Goal: Transaction & Acquisition: Purchase product/service

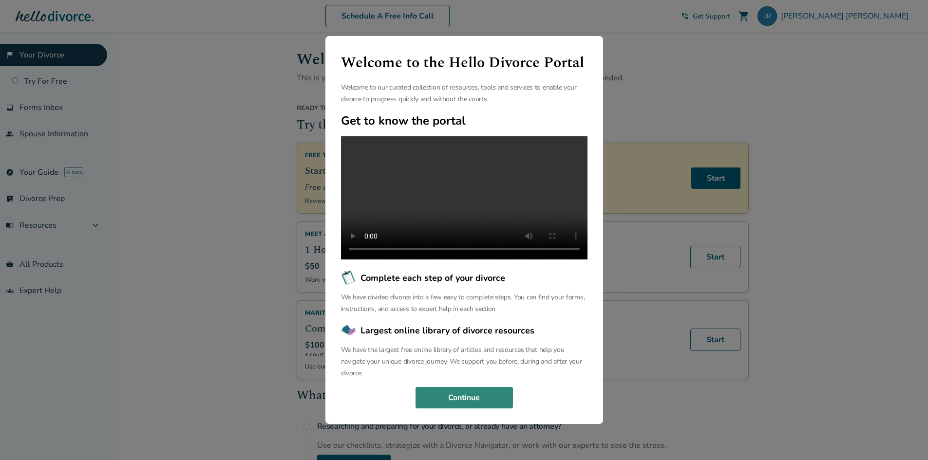
click at [487, 401] on button "Continue" at bounding box center [464, 397] width 97 height 21
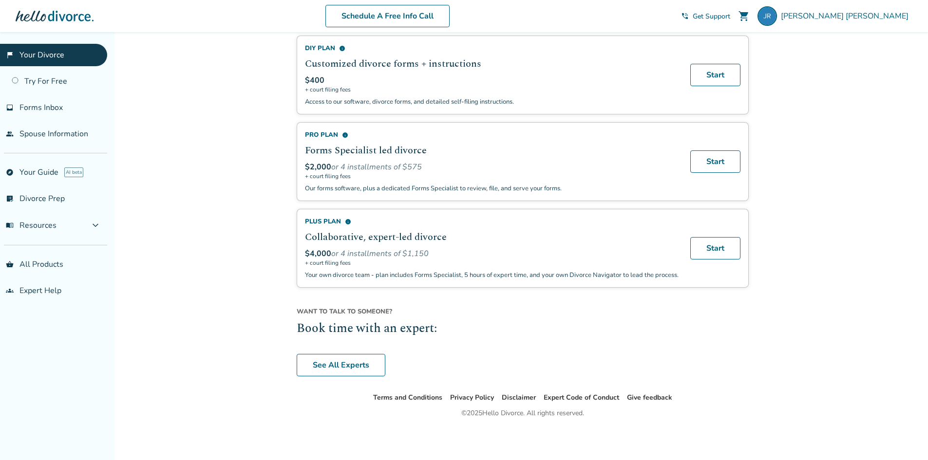
scroll to position [626, 0]
click at [308, 359] on link "See All Experts" at bounding box center [341, 365] width 89 height 22
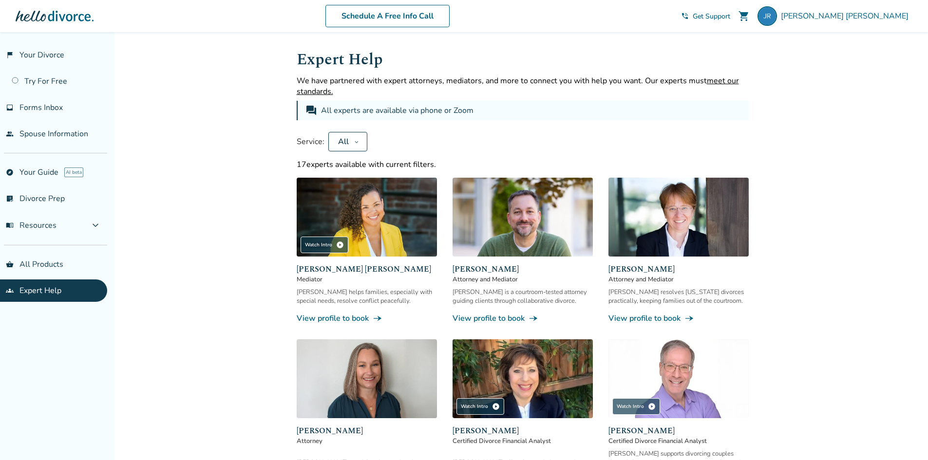
click at [473, 270] on span "[PERSON_NAME]" at bounding box center [523, 270] width 140 height 12
click at [486, 320] on link "View profile to book line_end_arrow_notch" at bounding box center [523, 318] width 140 height 11
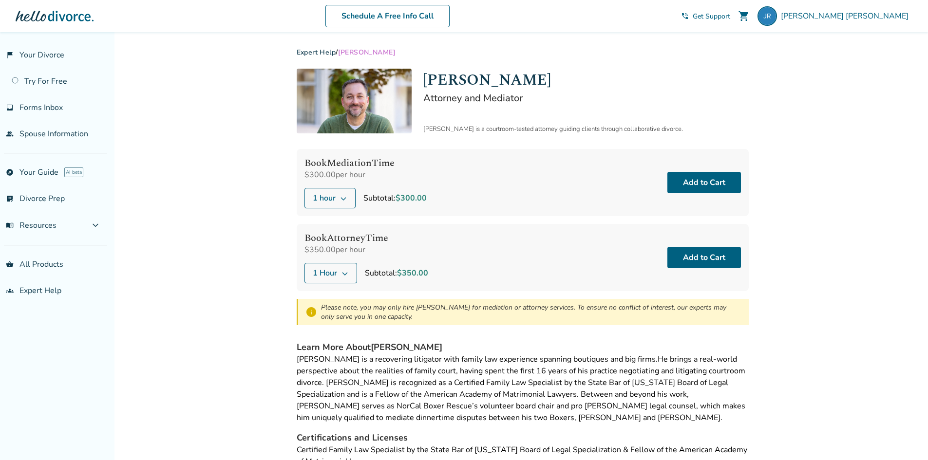
click at [346, 205] on button "1 hour" at bounding box center [329, 198] width 51 height 20
click at [441, 174] on div "Book Mediation Time $300.00 per hour 1 hour Subtotal: $300.00 Add to Cart" at bounding box center [523, 182] width 452 height 67
click at [342, 277] on button "1 Hour" at bounding box center [330, 273] width 53 height 20
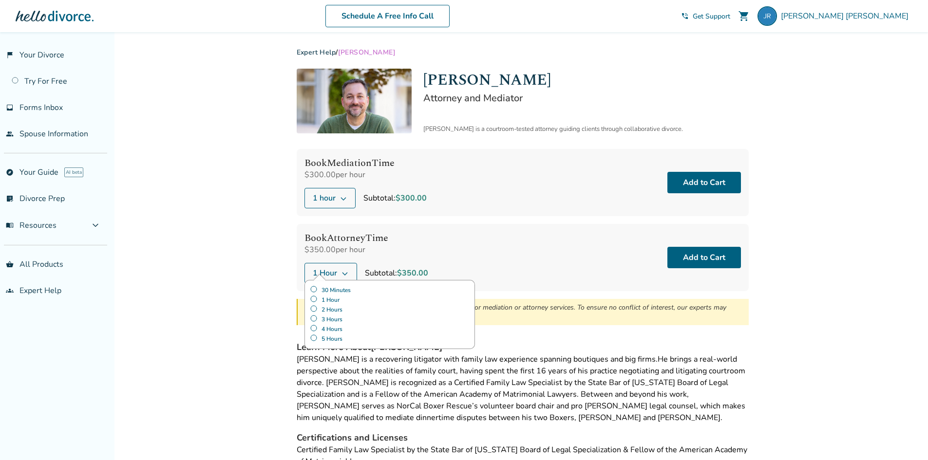
click at [344, 292] on label "30 Minutes" at bounding box center [390, 290] width 160 height 10
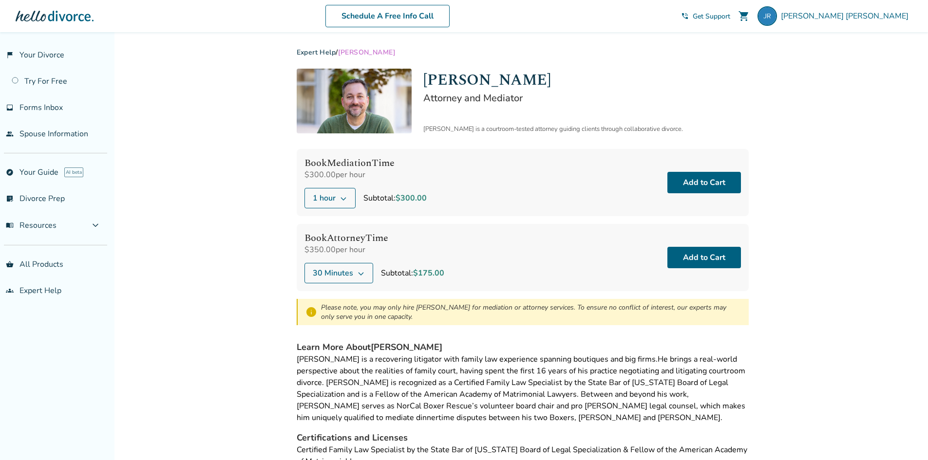
click at [537, 275] on div "Book Attorney Time $350.00 per hour 30 Minutes Subtotal: $175.00 Add to Cart" at bounding box center [523, 257] width 452 height 67
click at [697, 258] on button "Add to Cart" at bounding box center [704, 257] width 74 height 21
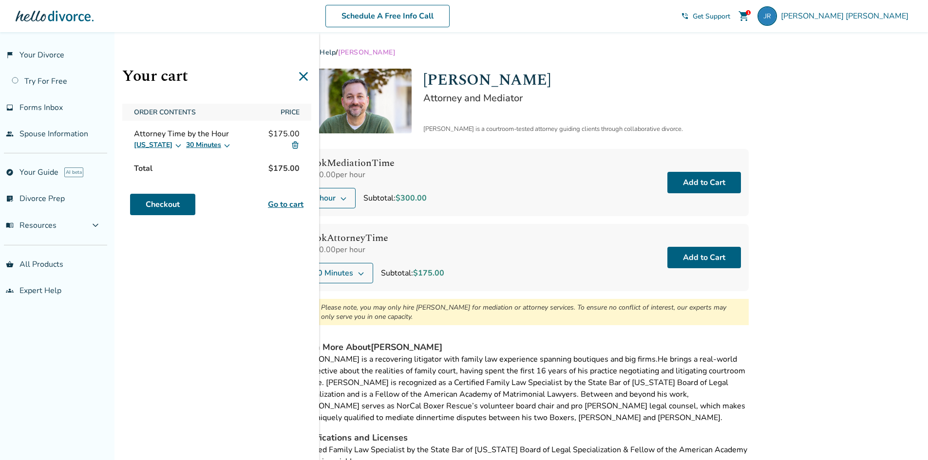
click at [270, 205] on link "Go to cart" at bounding box center [286, 205] width 36 height 12
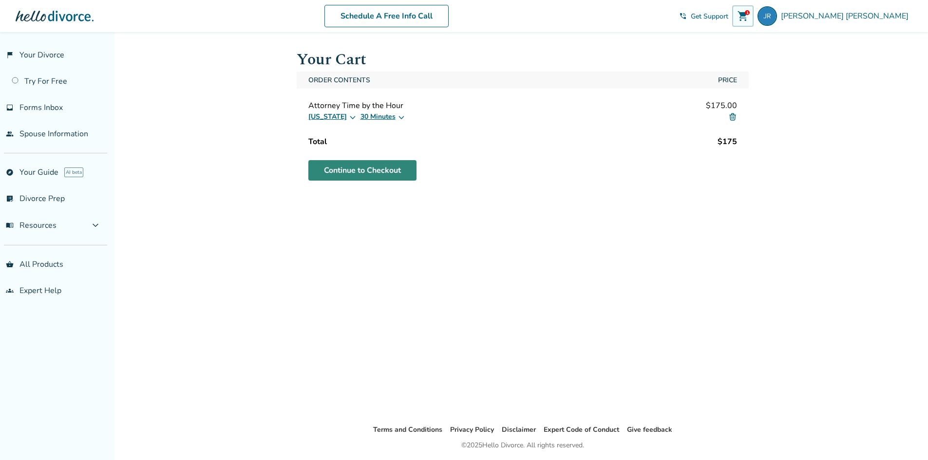
click at [357, 179] on link "Continue to Checkout" at bounding box center [362, 170] width 108 height 20
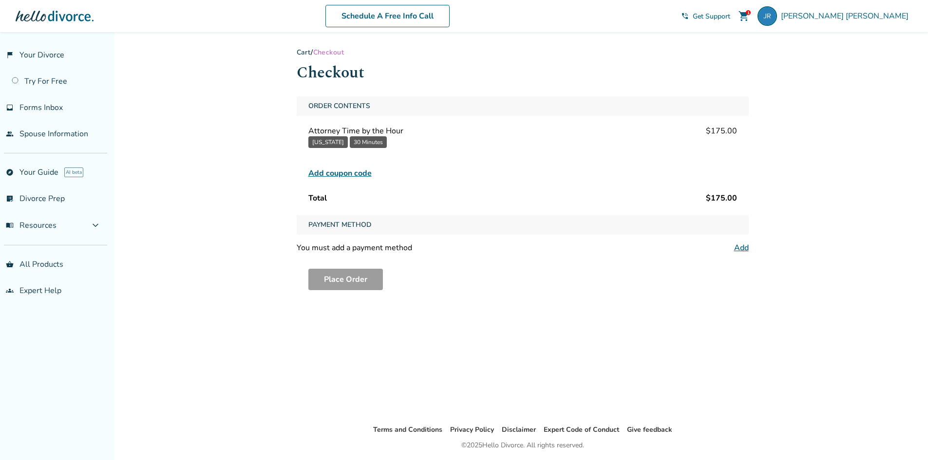
click at [749, 247] on div "Cart / Checkout Checkout Order Contents Attorney Time by the Hour $175.00 Calif…" at bounding box center [523, 228] width 468 height 392
click at [744, 248] on link "Add" at bounding box center [741, 248] width 15 height 11
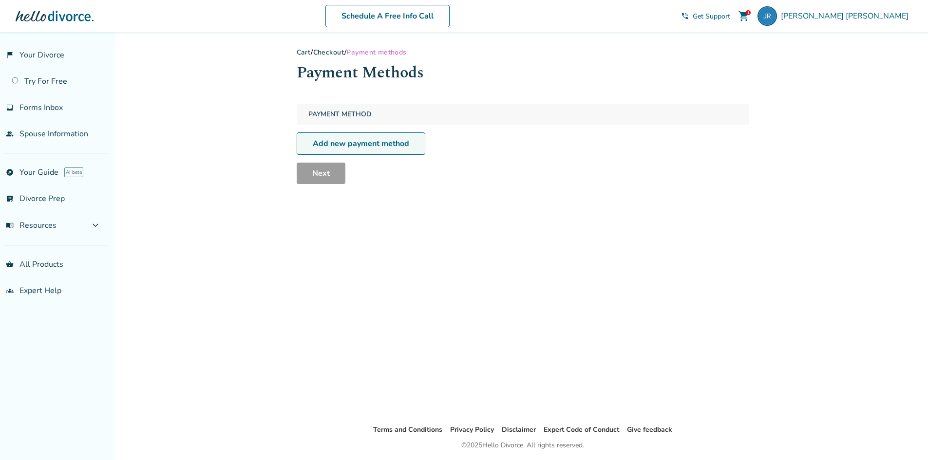
click at [384, 144] on link "Add new payment method" at bounding box center [361, 144] width 129 height 22
select select "**"
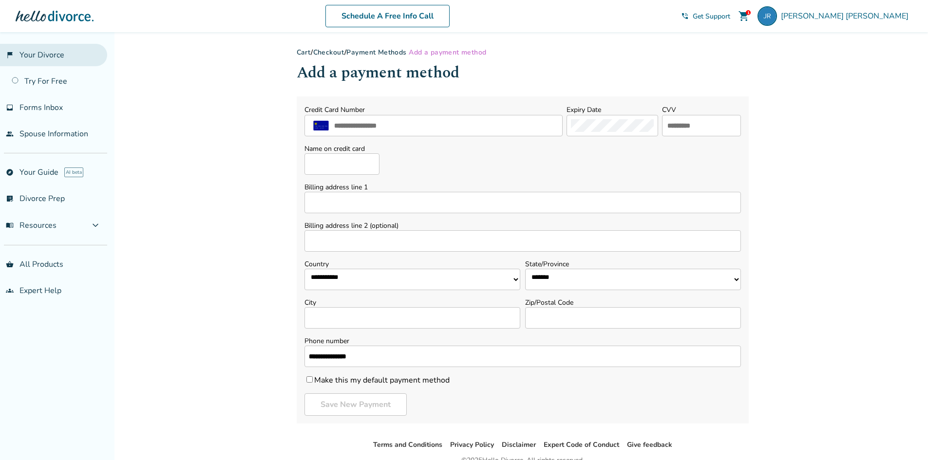
click at [49, 54] on link "flag_2 Your Divorce" at bounding box center [53, 55] width 107 height 22
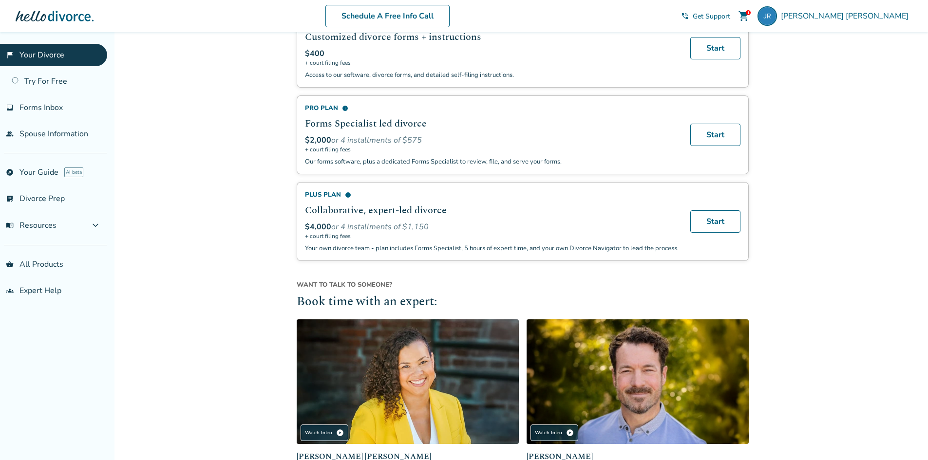
scroll to position [818, 0]
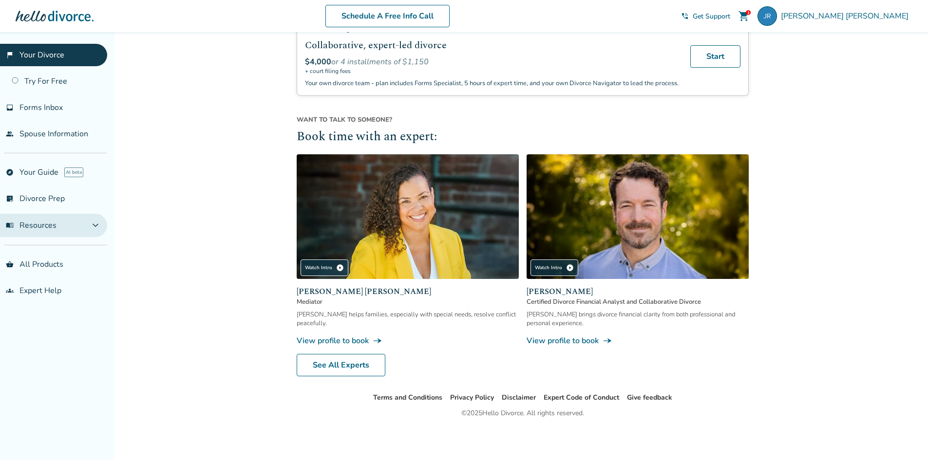
click at [86, 221] on button "menu_book Resources expand_more" at bounding box center [53, 225] width 107 height 23
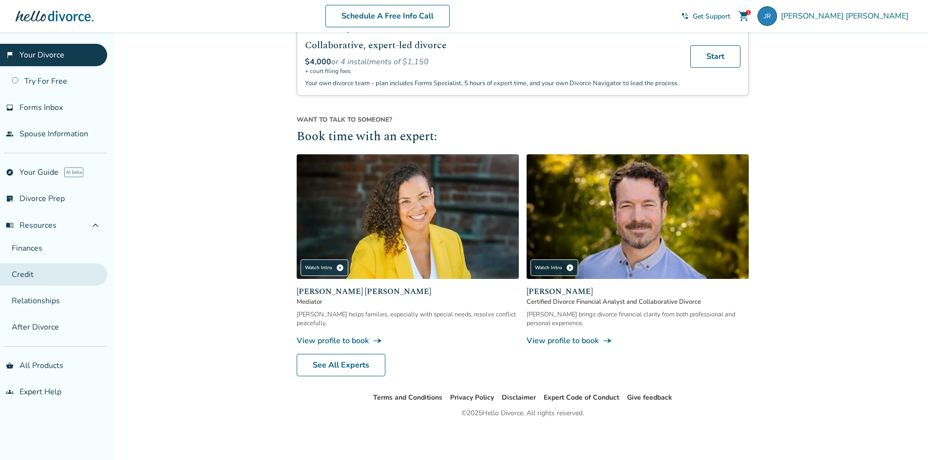
click at [30, 270] on link "Credit" at bounding box center [53, 275] width 107 height 22
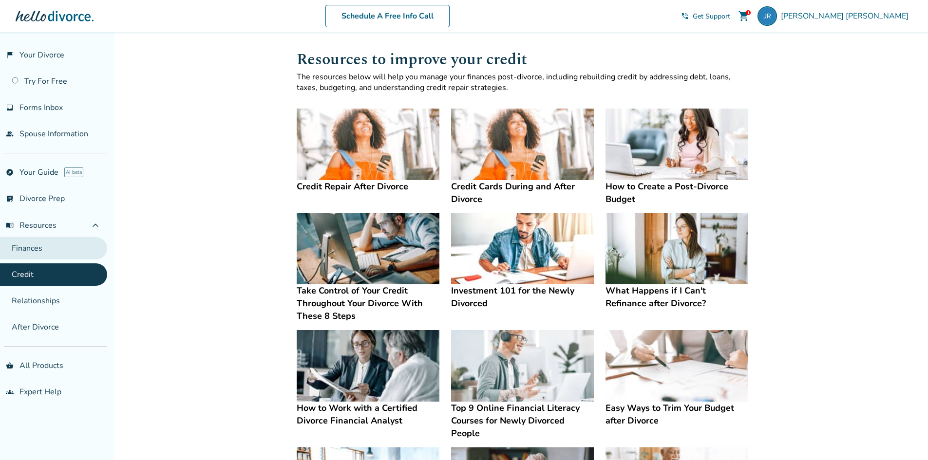
click at [76, 249] on link "Finances" at bounding box center [53, 248] width 107 height 22
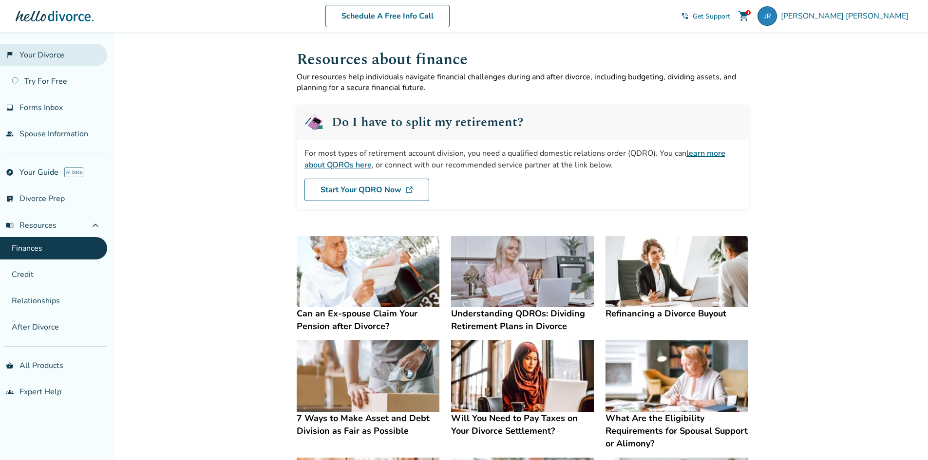
click at [67, 54] on link "flag_2 Your Divorce" at bounding box center [53, 55] width 107 height 22
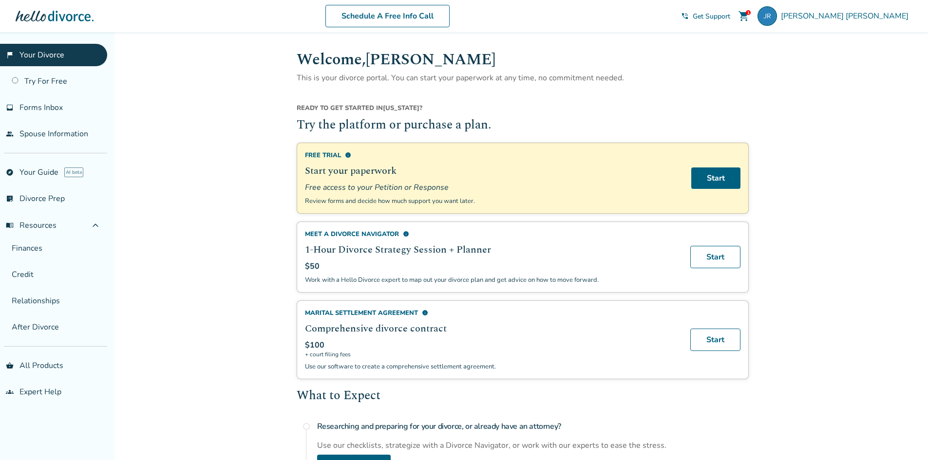
click at [349, 107] on span "Ready to get started in" at bounding box center [340, 108] width 86 height 9
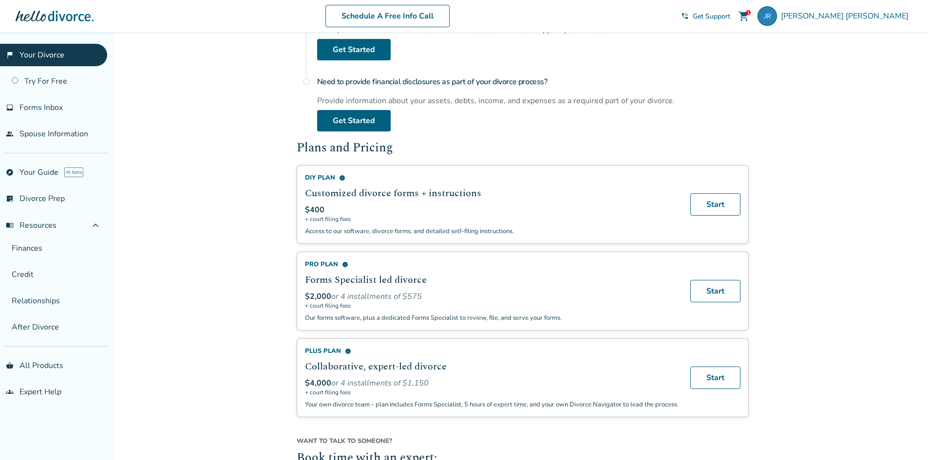
scroll to position [536, 0]
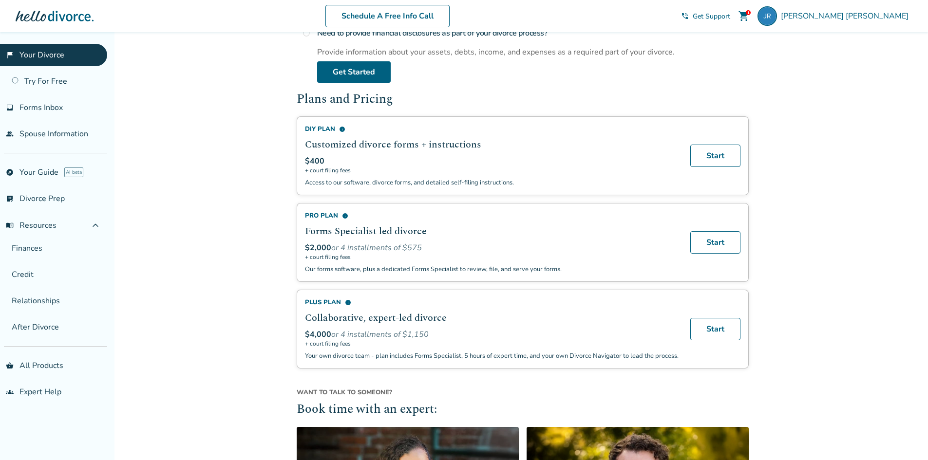
click at [468, 153] on div "DIY Plan info Customized divorce forms + instructions $400 + court filing fees …" at bounding box center [492, 156] width 374 height 62
click at [440, 145] on h2 "Customized divorce forms + instructions" at bounding box center [492, 144] width 374 height 15
click at [693, 157] on link "Start" at bounding box center [715, 156] width 50 height 22
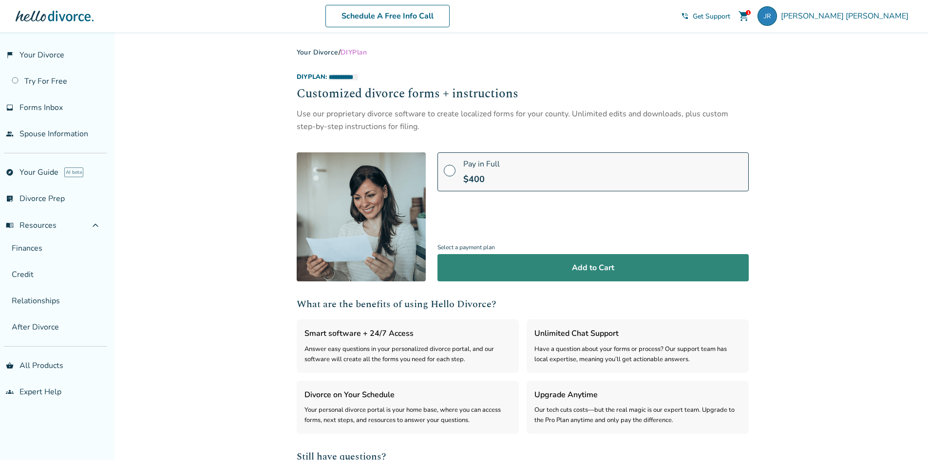
click at [486, 268] on button "Add to Cart" at bounding box center [592, 267] width 311 height 27
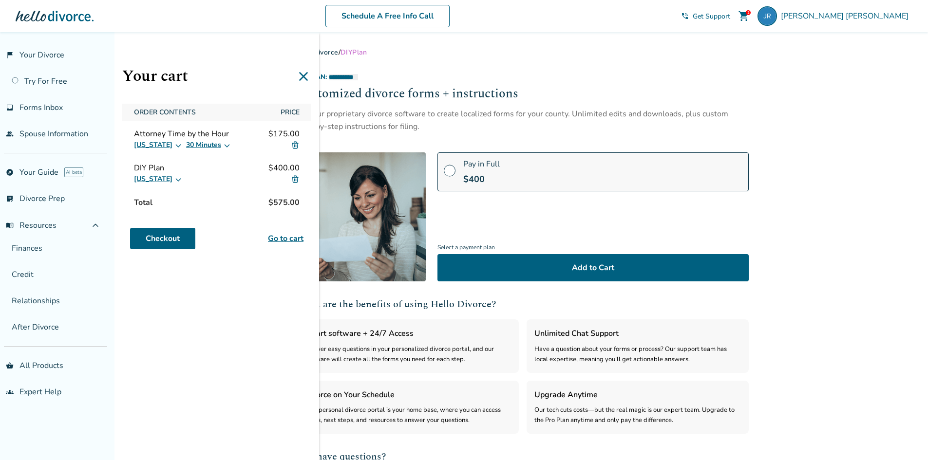
click at [199, 147] on button "30 Minutes" at bounding box center [208, 145] width 45 height 12
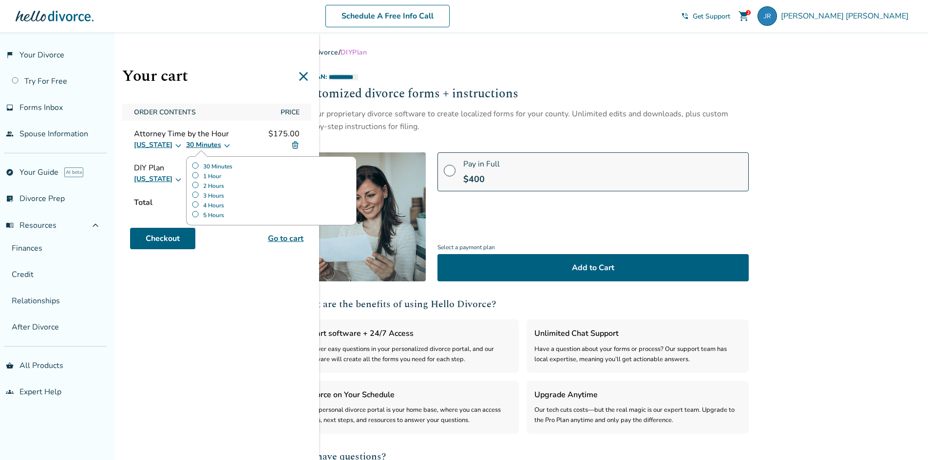
click at [248, 149] on div "California 30 Minutes 30 Minutes 1 Hour 2 Hours 3 Hours 4 Hours 5 Hours" at bounding box center [217, 145] width 166 height 12
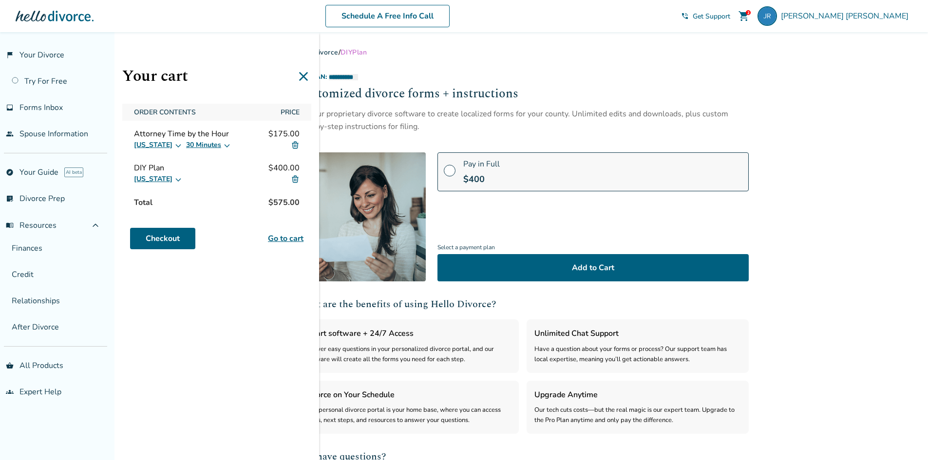
click at [268, 241] on link "Go to cart" at bounding box center [286, 239] width 36 height 12
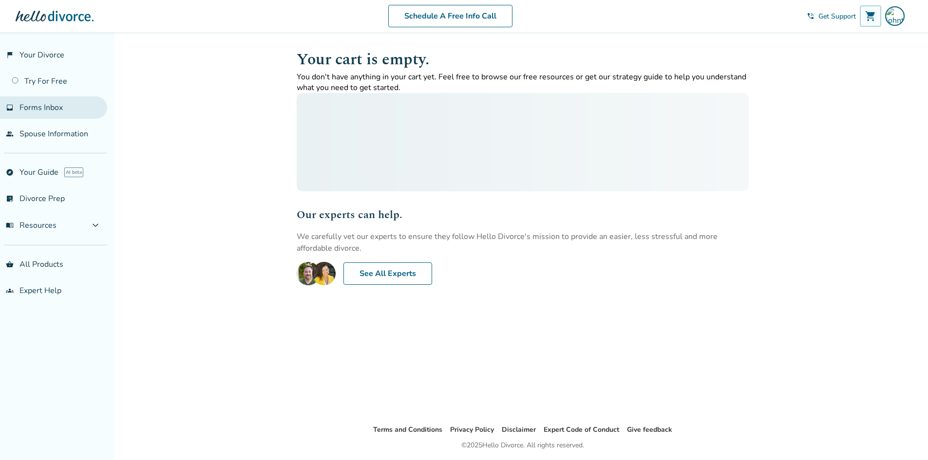
click at [52, 102] on span "Forms Inbox" at bounding box center [40, 107] width 43 height 11
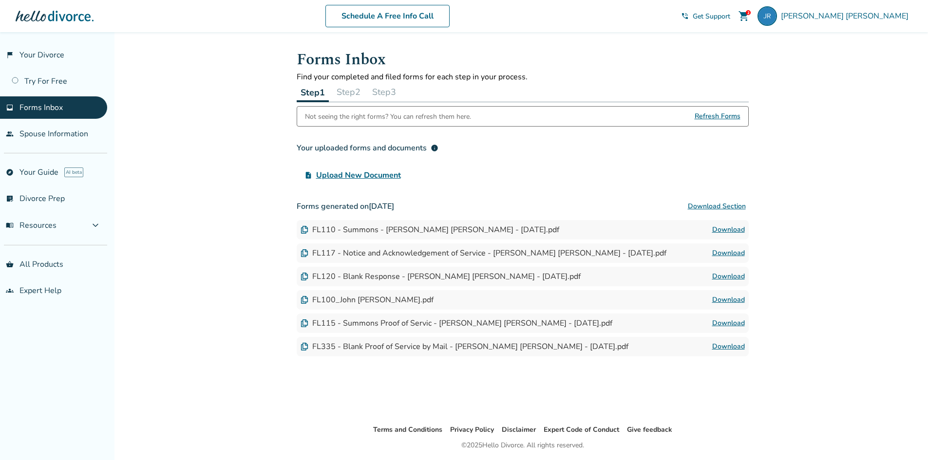
click at [360, 86] on button "Step 2" at bounding box center [349, 91] width 32 height 19
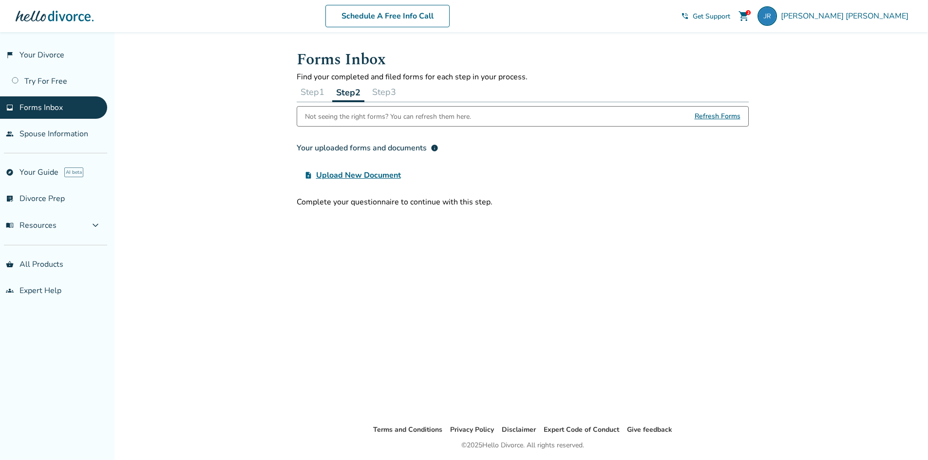
click at [324, 91] on button "Step 1" at bounding box center [313, 91] width 32 height 19
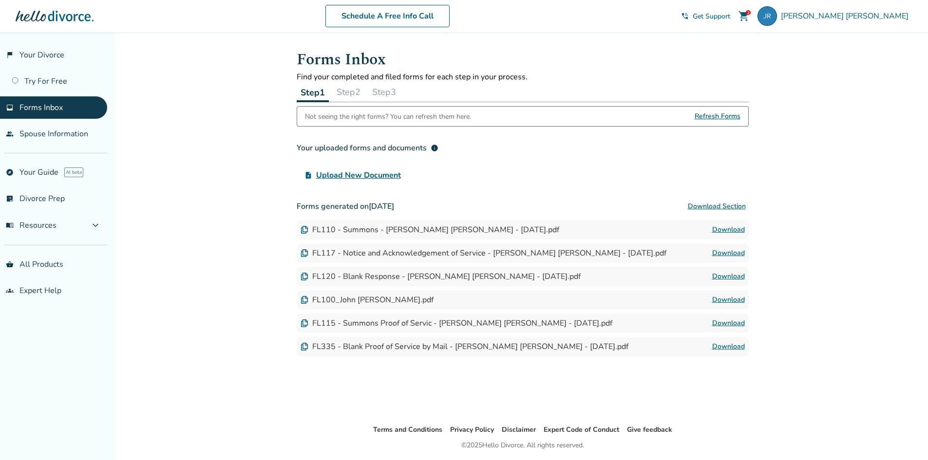
click at [361, 93] on button "Step 2" at bounding box center [349, 91] width 32 height 19
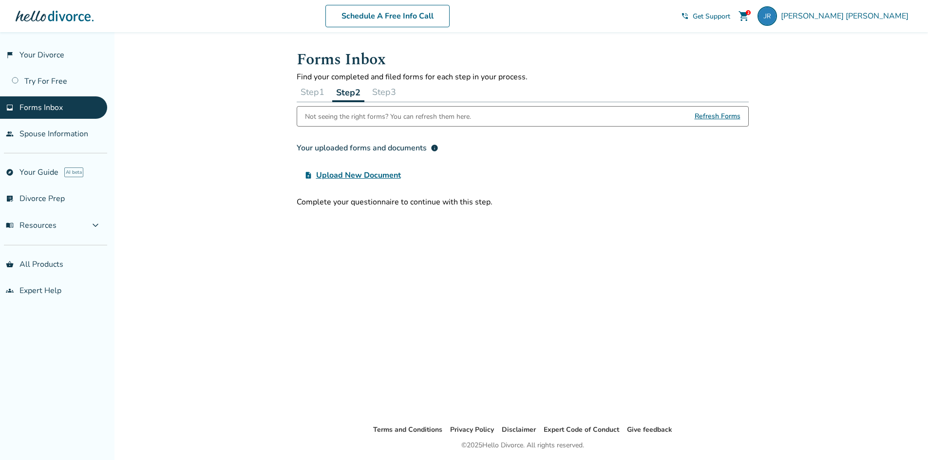
click at [395, 95] on button "Step 3" at bounding box center [384, 91] width 32 height 19
click at [314, 95] on button "Step 1" at bounding box center [313, 91] width 32 height 19
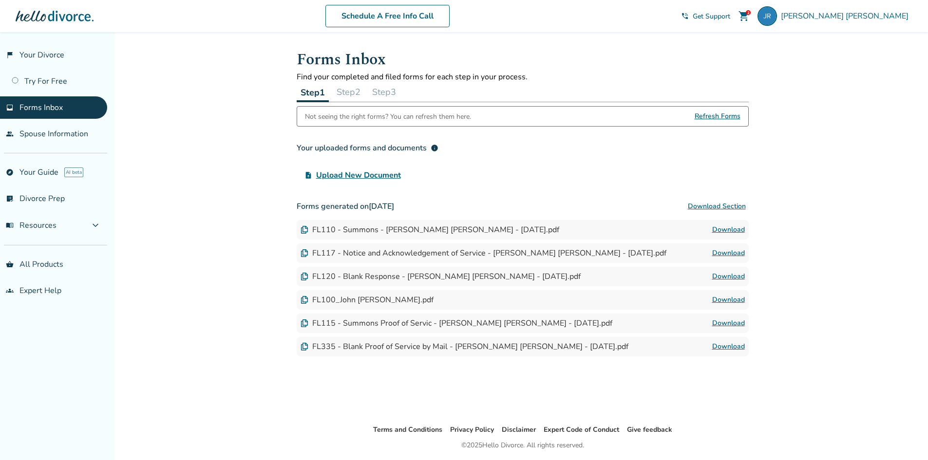
click at [358, 96] on button "Step 2" at bounding box center [349, 91] width 32 height 19
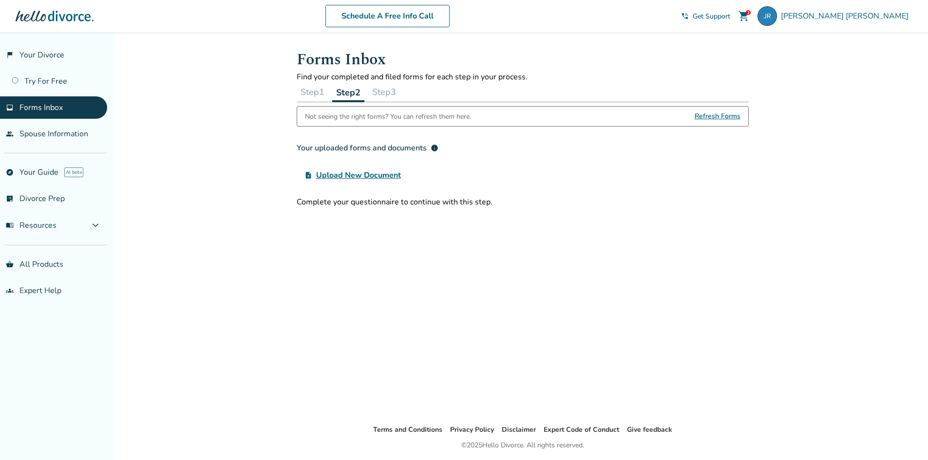
click at [317, 84] on button "Step 1" at bounding box center [313, 91] width 32 height 19
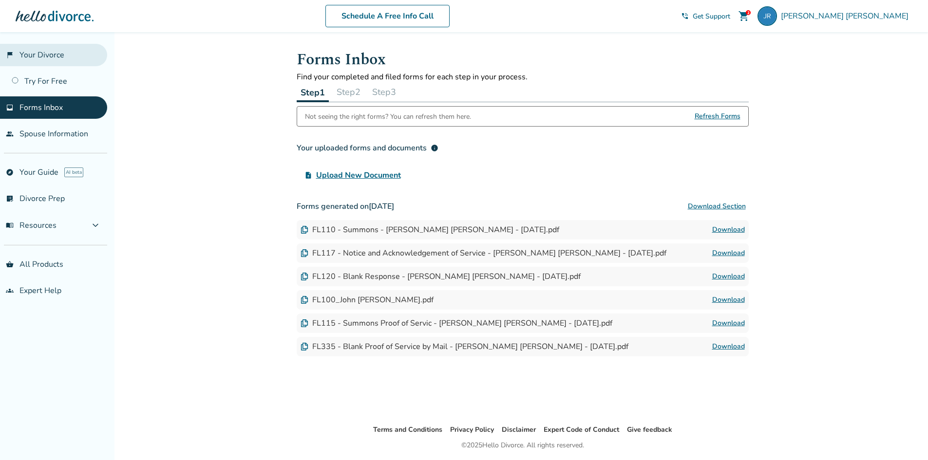
click at [96, 56] on link "flag_2 Your Divorce" at bounding box center [53, 55] width 107 height 22
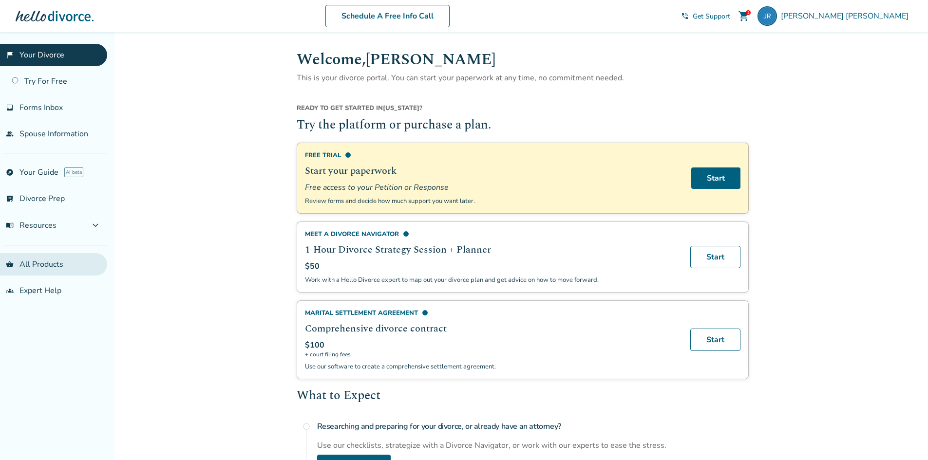
click at [29, 266] on link "shopping_basket All Products" at bounding box center [53, 264] width 107 height 22
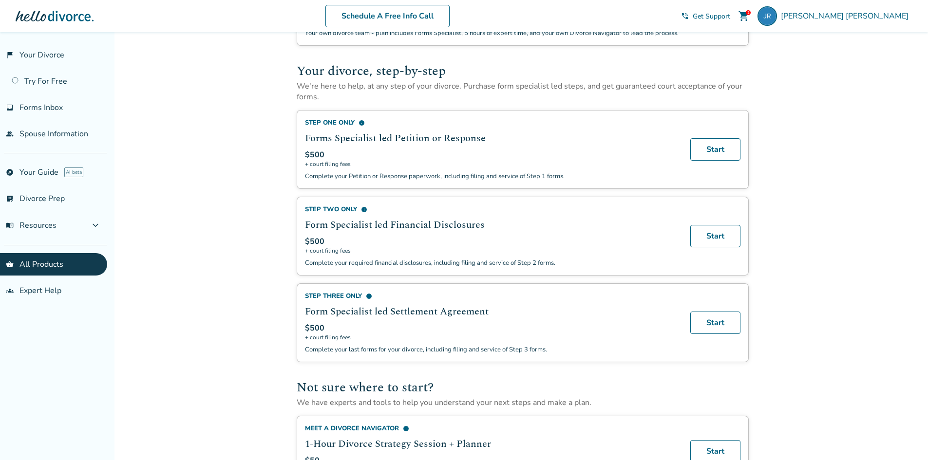
scroll to position [292, 0]
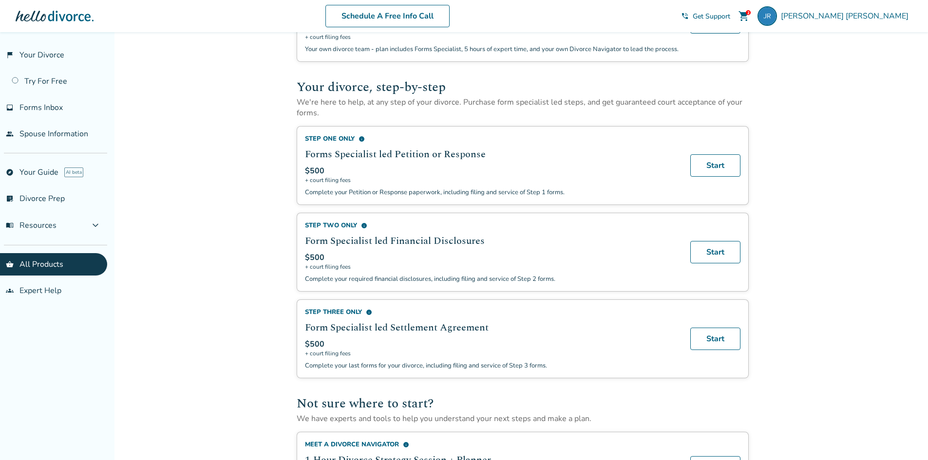
click at [229, 210] on div "Added to cart Plans and Pricing Divorce your way — DIY to create your forms, fi…" at bounding box center [464, 207] width 928 height 934
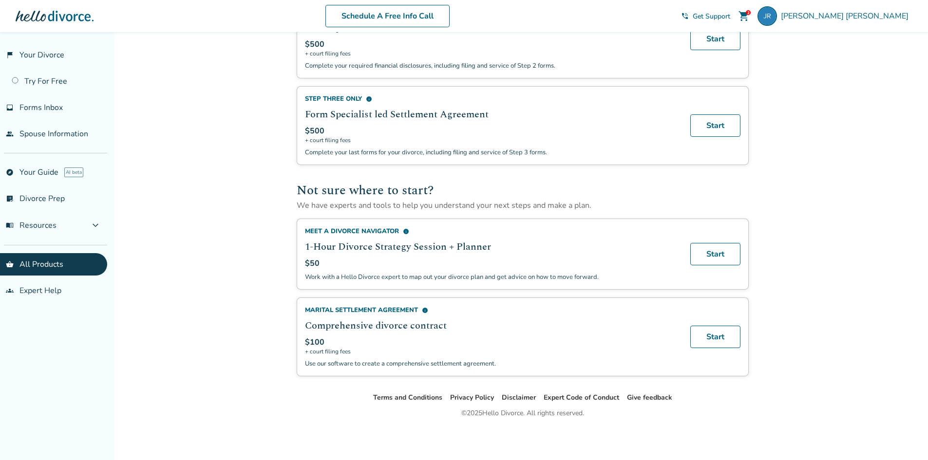
scroll to position [514, 0]
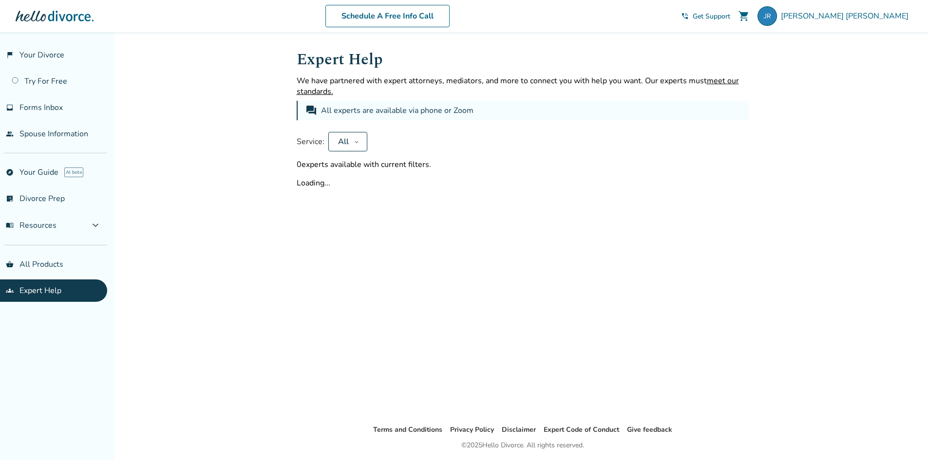
click at [350, 143] on button "All" at bounding box center [347, 141] width 39 height 19
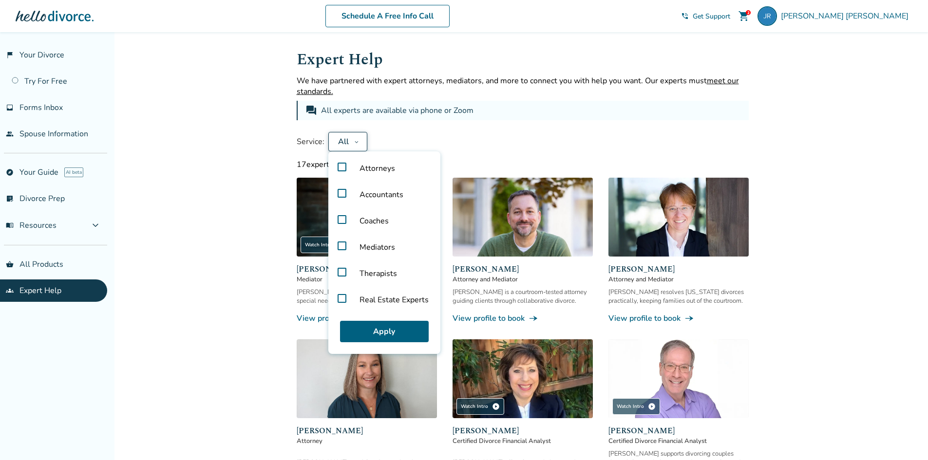
click at [405, 136] on div "Service: All Attorneys Accountants Coaches Mediators Therapists Real Estate Exp…" at bounding box center [523, 141] width 452 height 19
click at [343, 143] on div "All" at bounding box center [344, 141] width 14 height 11
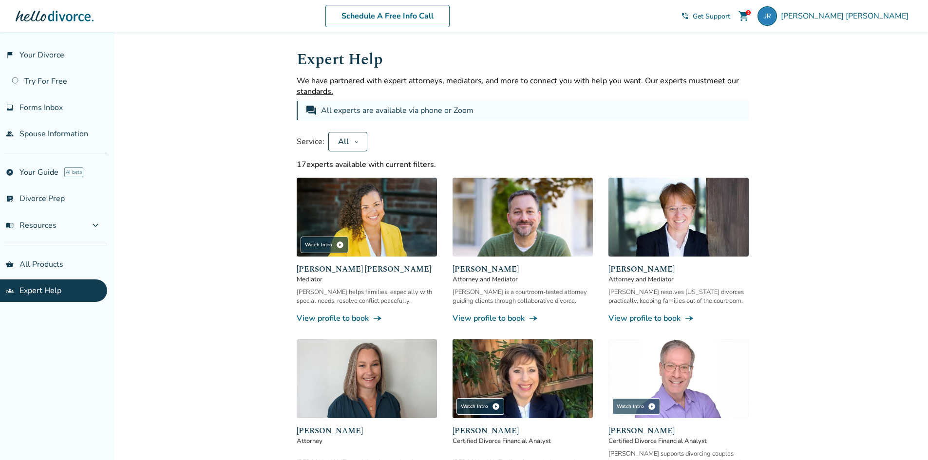
scroll to position [49, 0]
